Goal: Information Seeking & Learning: Learn about a topic

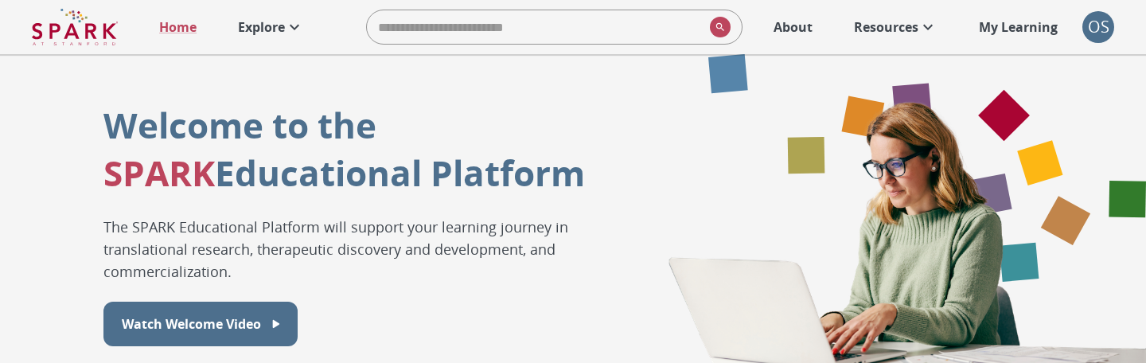
click at [1090, 41] on div "OS" at bounding box center [1098, 27] width 32 height 32
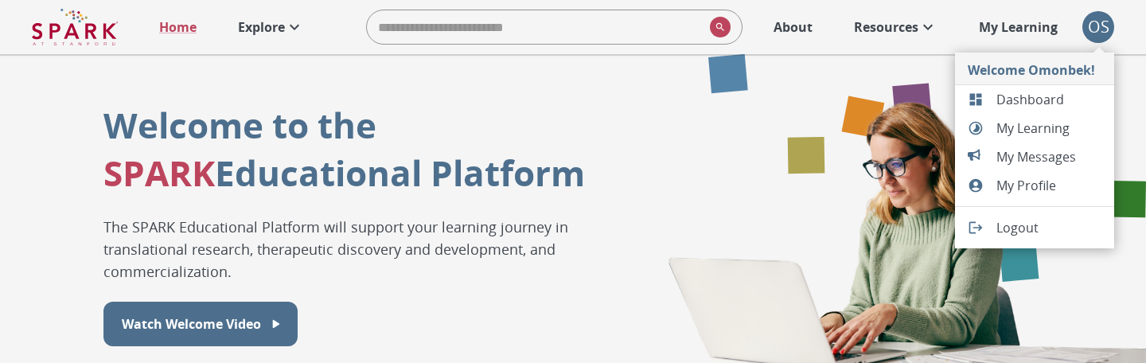
click at [996, 230] on div at bounding box center [982, 228] width 29 height 16
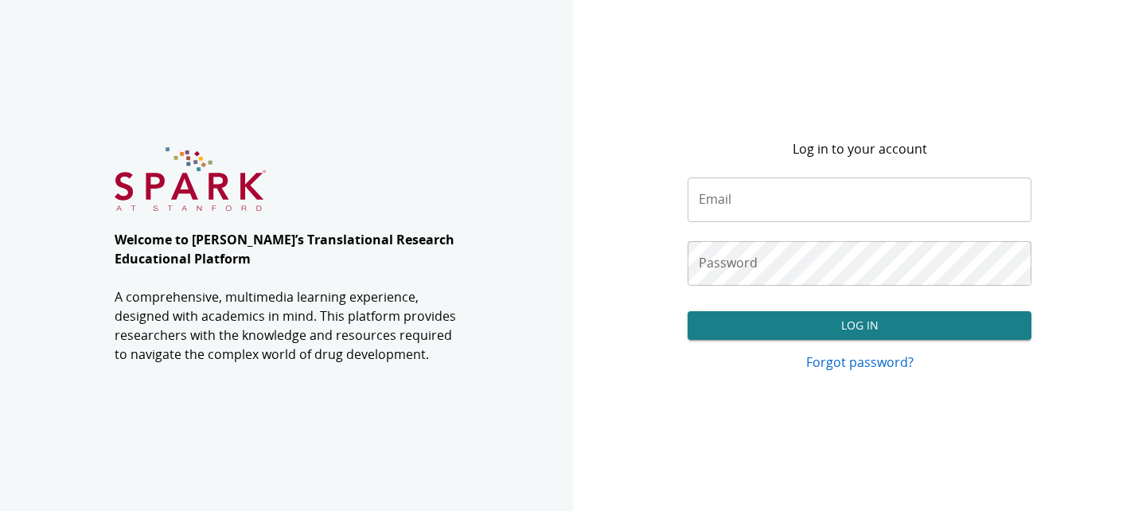
click at [729, 200] on input "Email" at bounding box center [860, 199] width 344 height 45
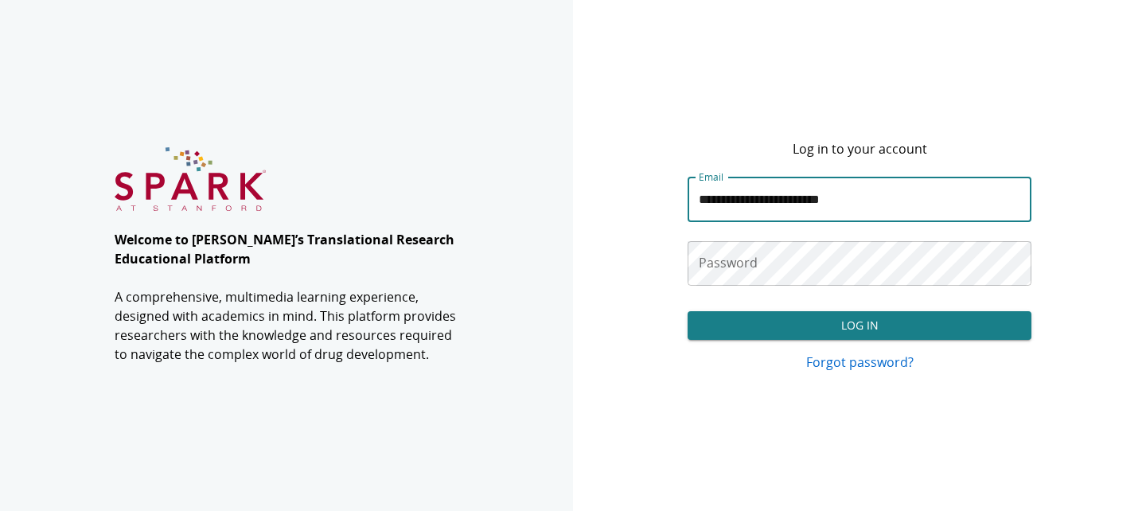
type input "**********"
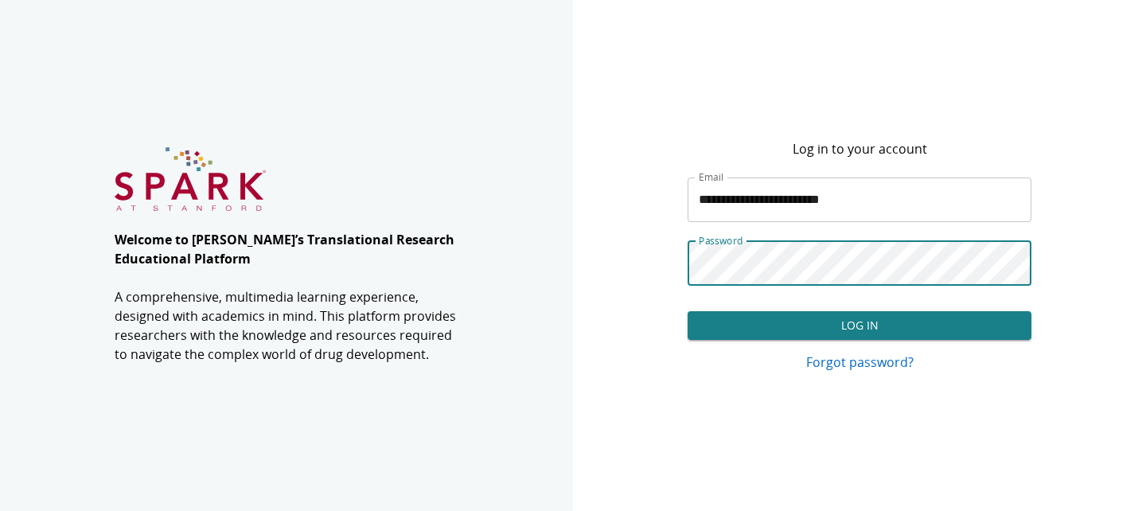
click at [688, 311] on button "Log In" at bounding box center [860, 325] width 344 height 29
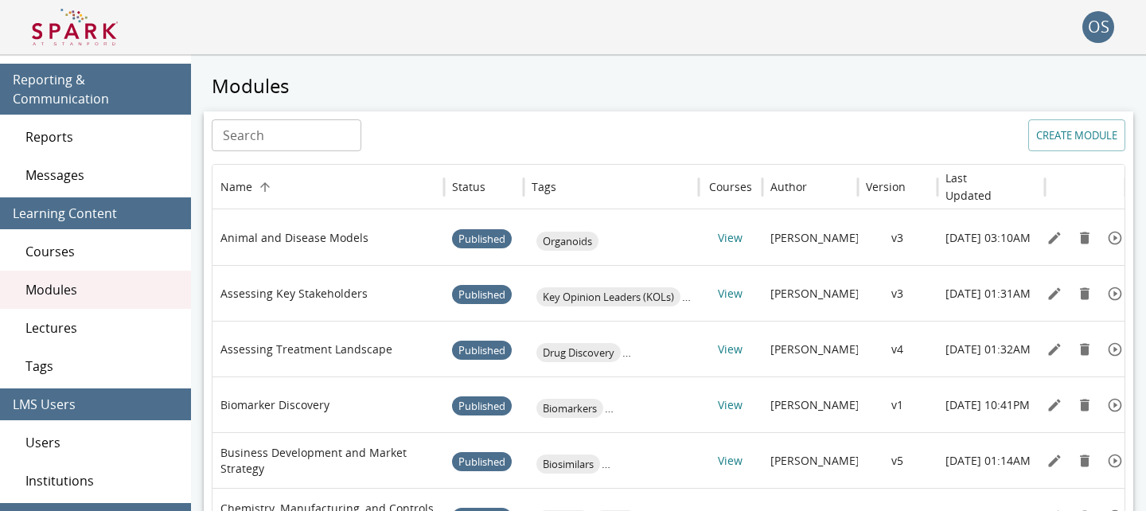
click at [98, 36] on img at bounding box center [75, 27] width 86 height 38
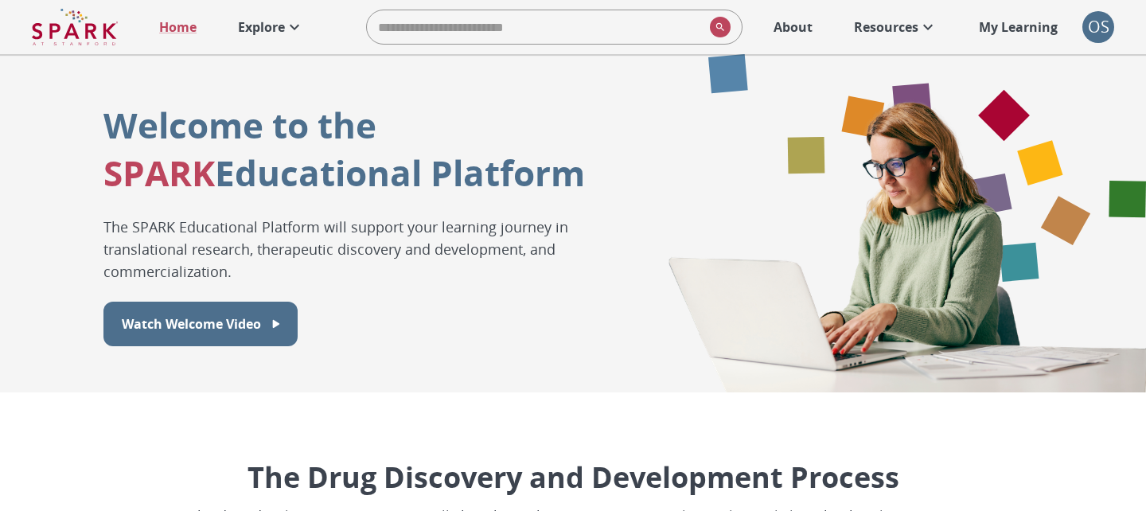
click at [271, 33] on p "Explore" at bounding box center [261, 27] width 47 height 19
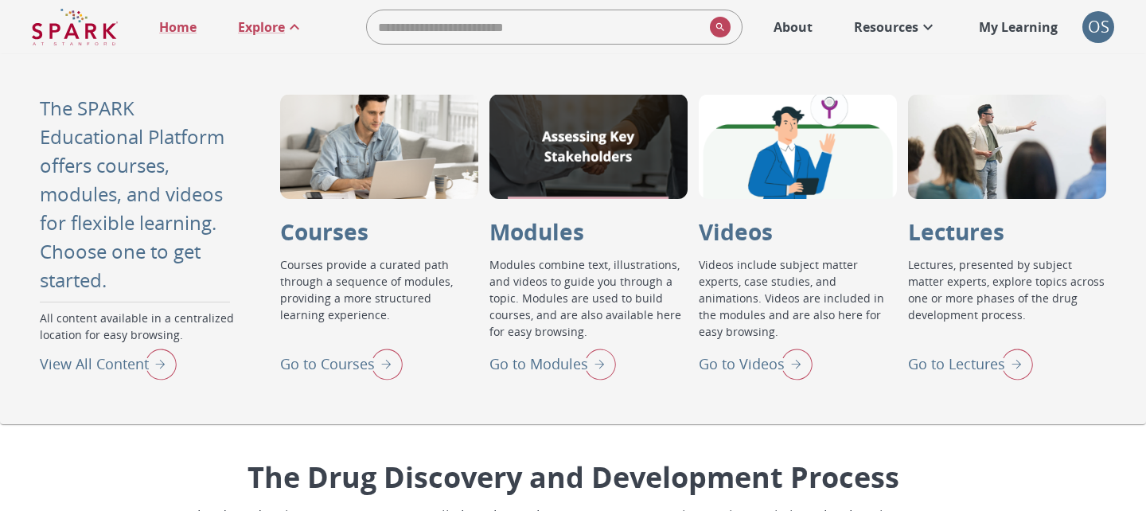
click at [559, 361] on p "Go to Modules" at bounding box center [538, 363] width 99 height 21
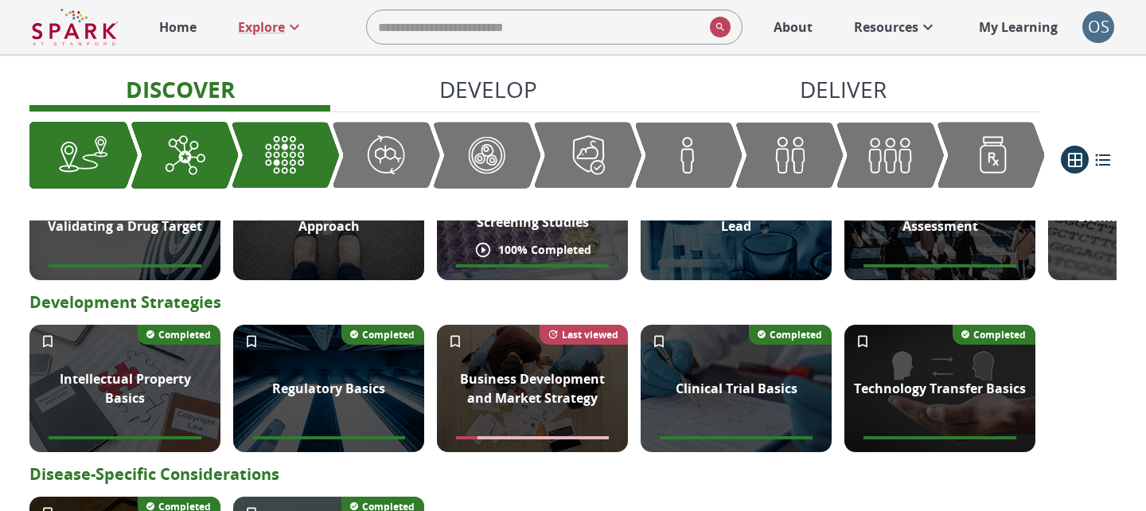
scroll to position [603, 0]
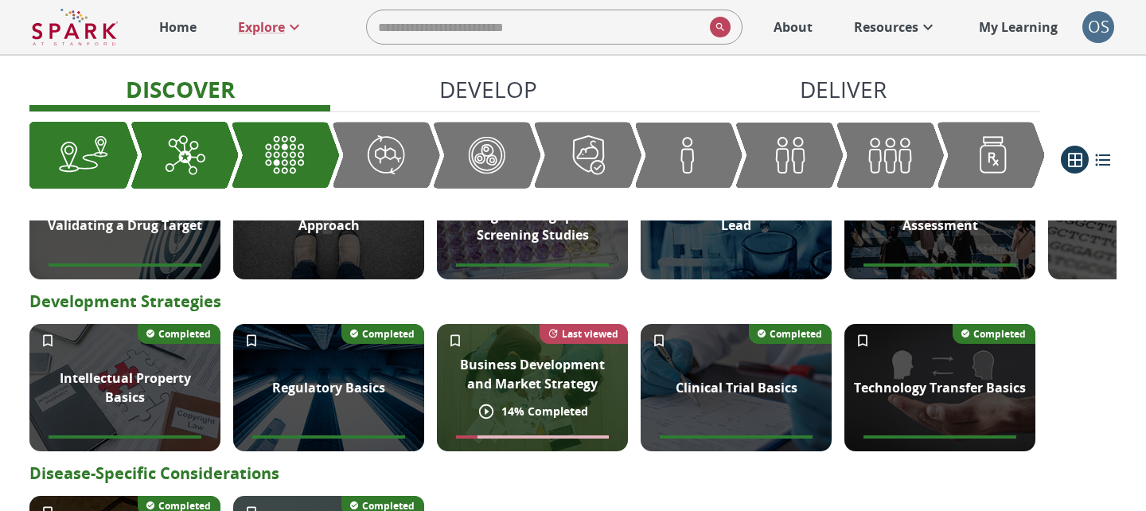
click at [532, 362] on p "Business Development and Market Strategy" at bounding box center [532, 374] width 172 height 38
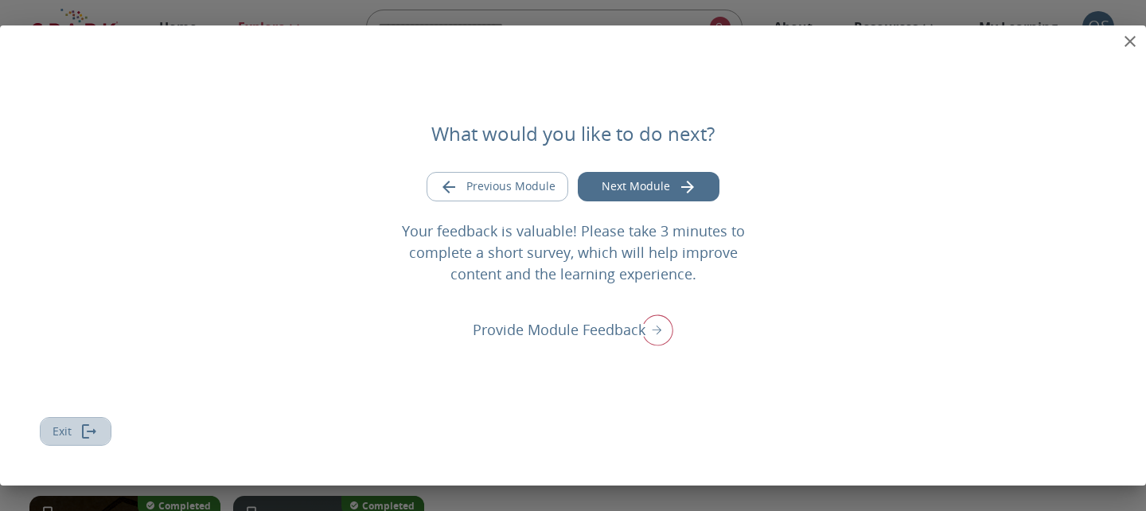
click at [96, 362] on icon "Exit module" at bounding box center [89, 431] width 19 height 19
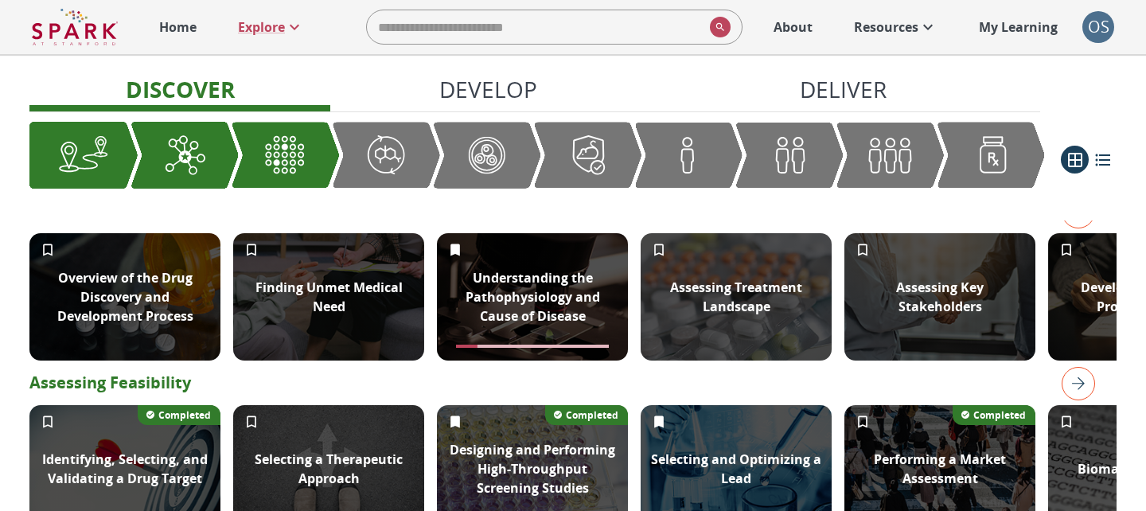
scroll to position [0, 0]
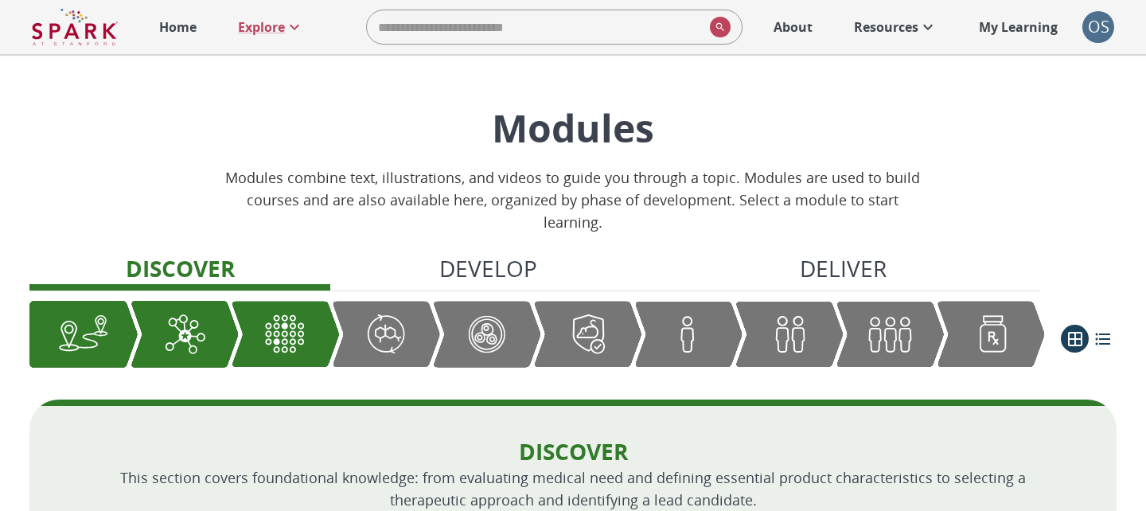
click at [180, 32] on p "Home" at bounding box center [177, 27] width 37 height 19
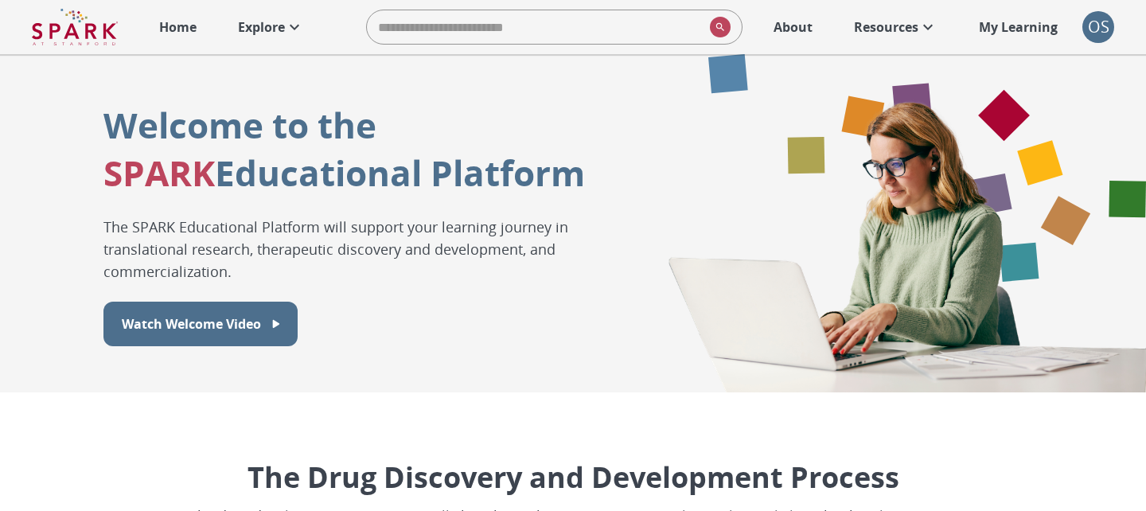
click at [1006, 28] on p "My Learning" at bounding box center [1018, 27] width 79 height 19
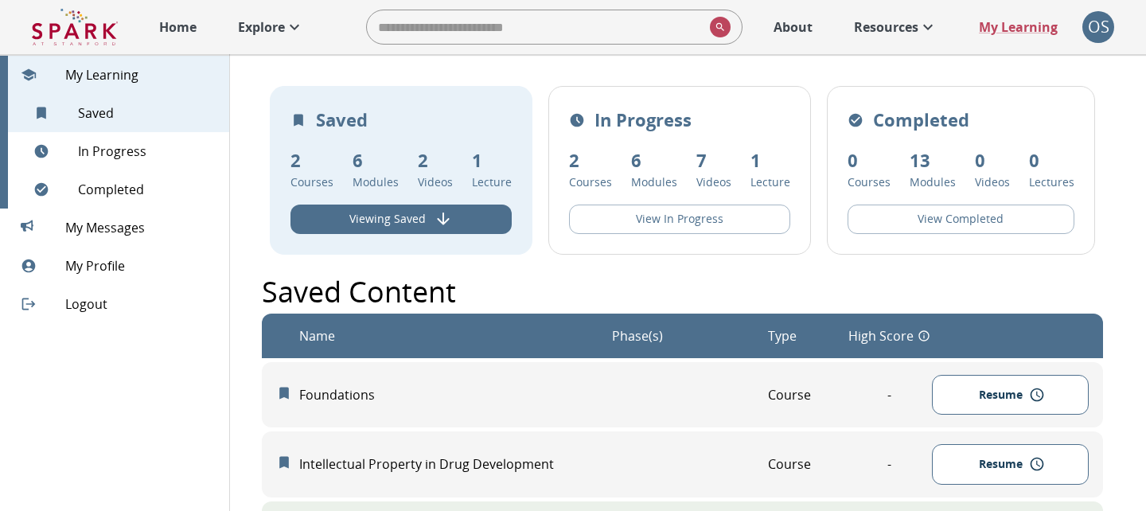
click at [1090, 36] on div "OS" at bounding box center [1098, 27] width 32 height 32
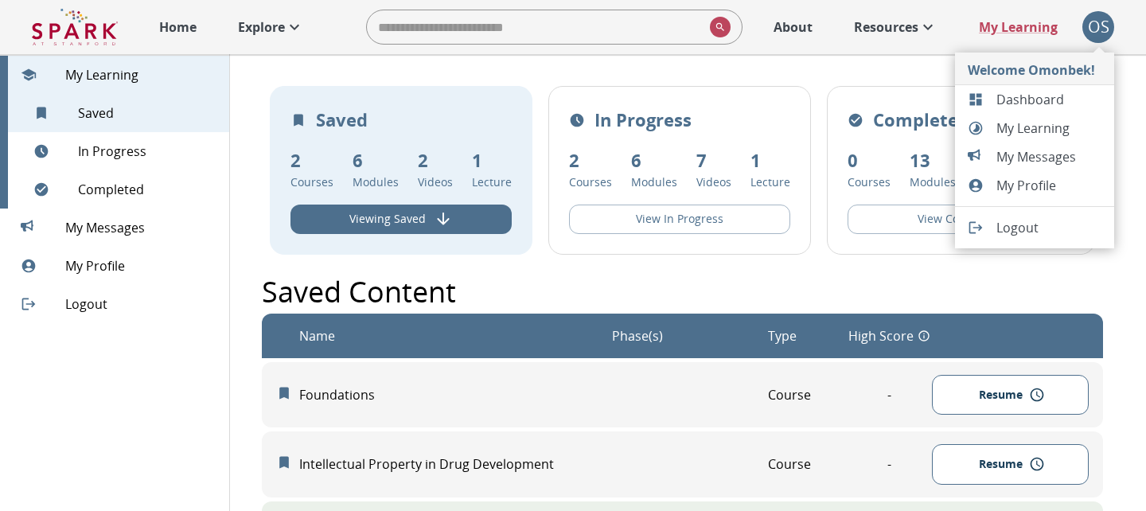
click at [1021, 96] on span "Dashboard" at bounding box center [1048, 99] width 105 height 19
